Goal: Task Accomplishment & Management: Use online tool/utility

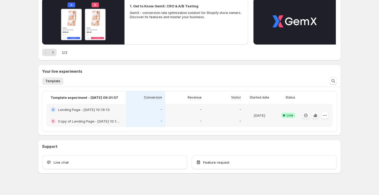
scroll to position [71, 0]
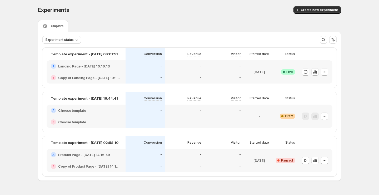
click at [122, 119] on div "B Choose template" at bounding box center [86, 122] width 79 height 12
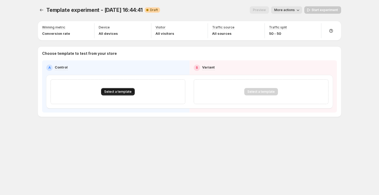
click at [118, 92] on span "Select a template" at bounding box center [117, 91] width 27 height 4
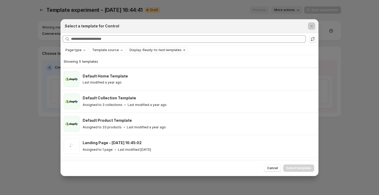
click at [44, 96] on div at bounding box center [189, 97] width 379 height 195
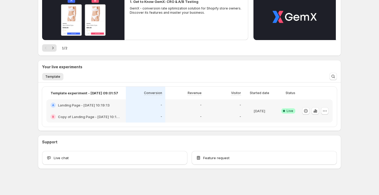
scroll to position [71, 0]
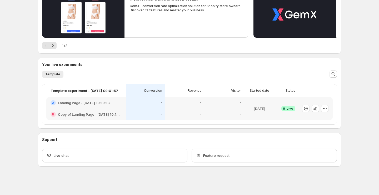
click at [162, 107] on div "-" at bounding box center [145, 103] width 39 height 12
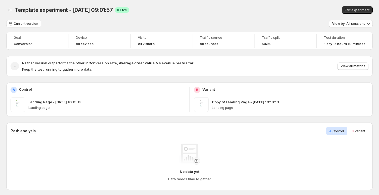
scroll to position [71, 0]
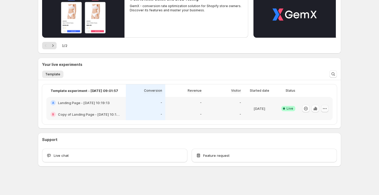
click at [325, 110] on icon "button" at bounding box center [324, 108] width 5 height 5
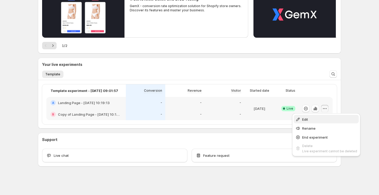
click at [322, 122] on button "Edit" at bounding box center [326, 119] width 65 height 8
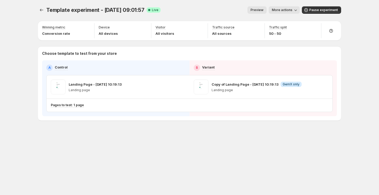
click at [258, 10] on span "Preview" at bounding box center [257, 10] width 13 height 4
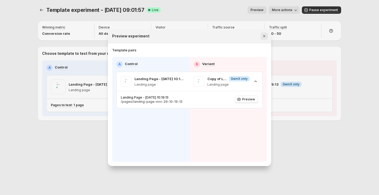
click at [266, 36] on icon "Close" at bounding box center [264, 35] width 5 height 5
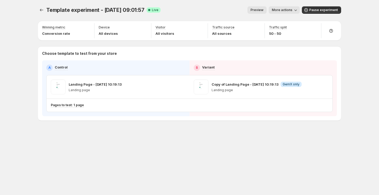
click at [283, 11] on span "More actions" at bounding box center [282, 10] width 21 height 4
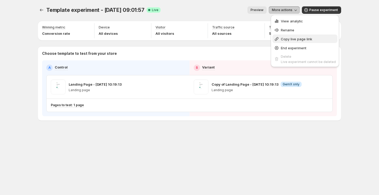
click at [289, 41] on span "Copy live page link" at bounding box center [308, 38] width 55 height 5
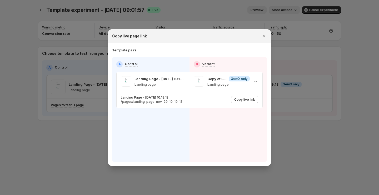
click at [305, 69] on div at bounding box center [189, 97] width 379 height 195
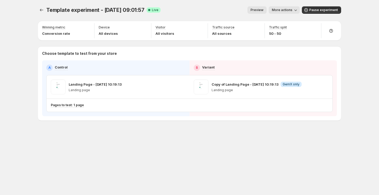
click at [286, 10] on span "More actions" at bounding box center [282, 10] width 21 height 4
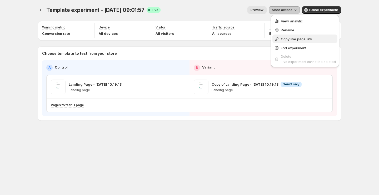
click at [296, 40] on span "Copy live page link" at bounding box center [296, 39] width 31 height 4
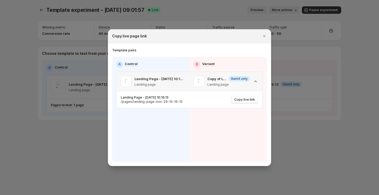
click at [256, 82] on icon ":r4d:" at bounding box center [255, 81] width 5 height 5
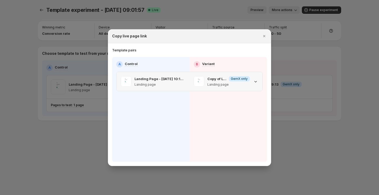
click at [256, 82] on icon ":r4d:" at bounding box center [255, 81] width 5 height 5
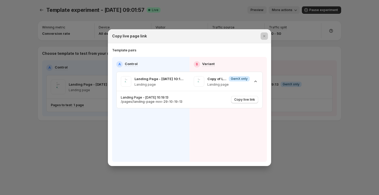
click at [293, 145] on div at bounding box center [189, 97] width 379 height 195
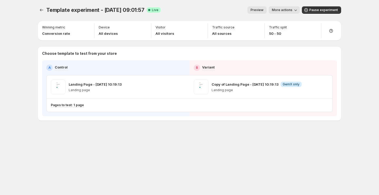
click at [279, 9] on span "More actions" at bounding box center [282, 10] width 21 height 4
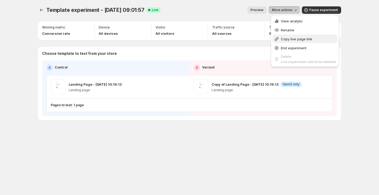
click at [289, 39] on span "Copy live page link" at bounding box center [296, 39] width 31 height 4
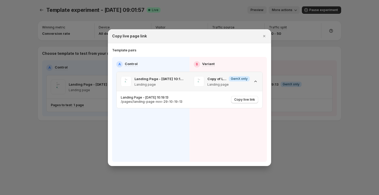
click at [257, 82] on icon ":r4u:" at bounding box center [255, 81] width 5 height 5
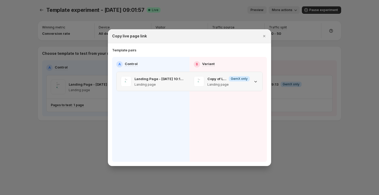
click at [257, 82] on icon ":r4u:" at bounding box center [255, 81] width 5 height 5
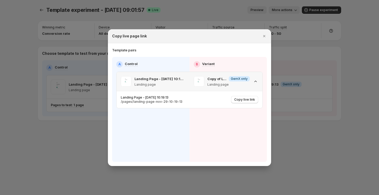
click at [257, 82] on icon ":r4u:" at bounding box center [255, 81] width 5 height 5
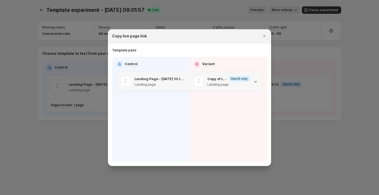
click at [256, 81] on icon ":r4u:" at bounding box center [255, 81] width 5 height 5
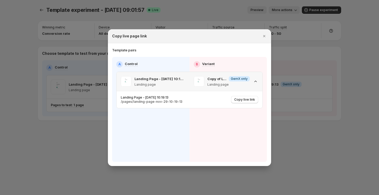
click at [256, 82] on icon ":r4u:" at bounding box center [255, 81] width 2 height 1
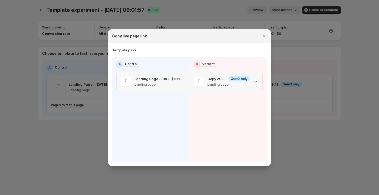
click at [256, 82] on icon ":r4u:" at bounding box center [255, 81] width 5 height 5
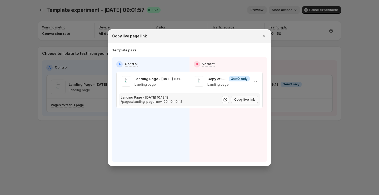
click at [245, 99] on span "Copy live link" at bounding box center [244, 99] width 21 height 4
click at [253, 81] on icon ":r4u:" at bounding box center [255, 81] width 5 height 5
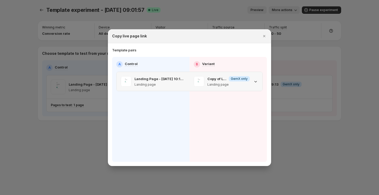
click at [253, 81] on icon ":r4u:" at bounding box center [255, 81] width 5 height 5
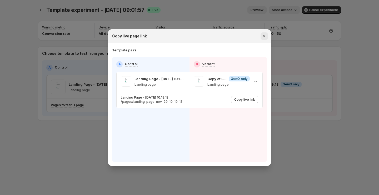
click at [266, 36] on icon "Close" at bounding box center [264, 35] width 5 height 5
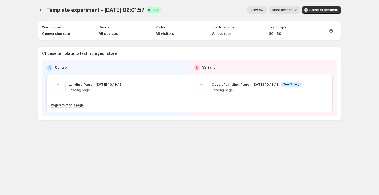
click at [279, 9] on span "More actions" at bounding box center [282, 10] width 21 height 4
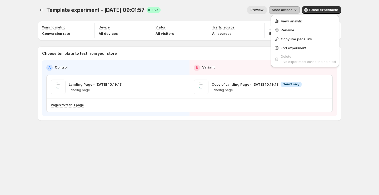
click at [227, 128] on div "Template experiment - Sep 3, 09:01:57. This page is ready Template experiment -…" at bounding box center [190, 74] width 316 height 149
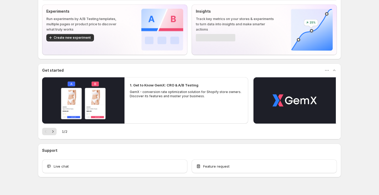
scroll to position [40, 0]
